Goal: Task Accomplishment & Management: Use online tool/utility

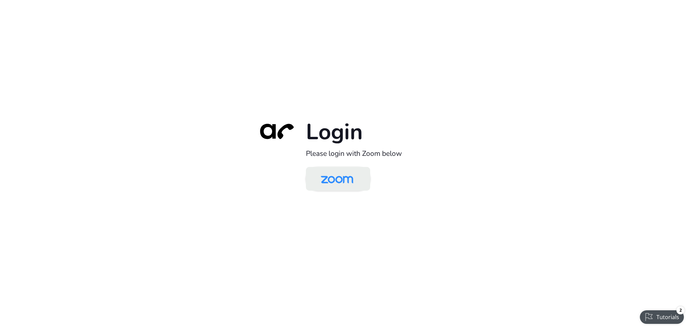
click at [340, 185] on img at bounding box center [337, 179] width 47 height 22
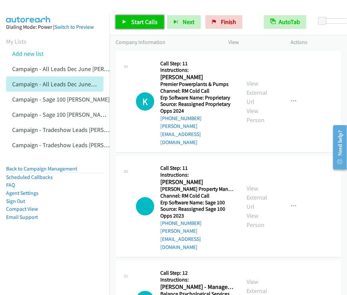
click at [140, 20] on span "Start Calls" at bounding box center [144, 22] width 26 height 8
